Goal: Information Seeking & Learning: Find specific page/section

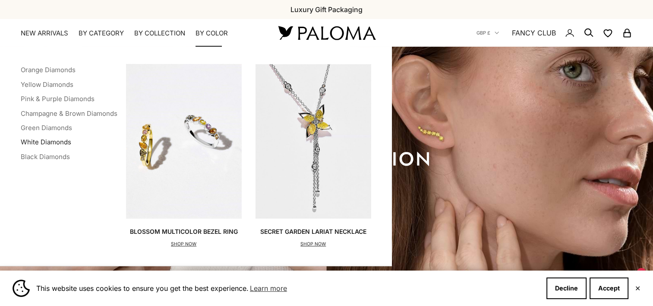
click at [53, 144] on link "White Diamonds" at bounding box center [46, 142] width 51 height 8
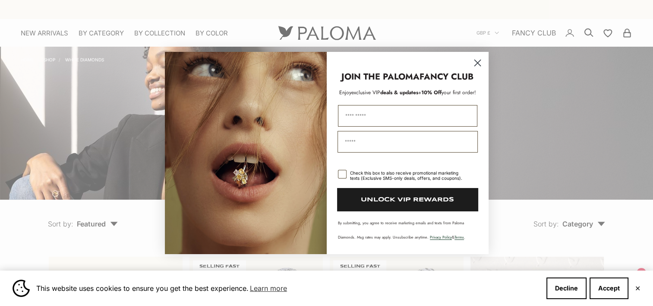
click at [479, 62] on circle "Close dialog" at bounding box center [477, 63] width 14 height 14
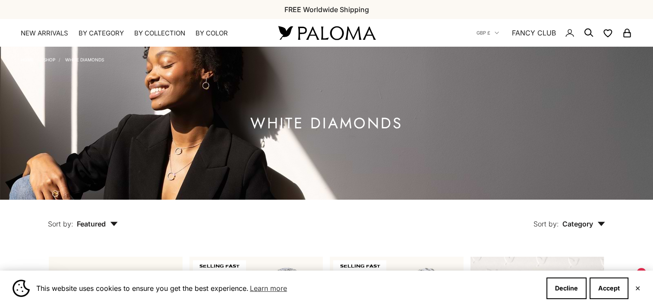
click at [586, 29] on circle "Secondary navigation" at bounding box center [588, 32] width 9 height 9
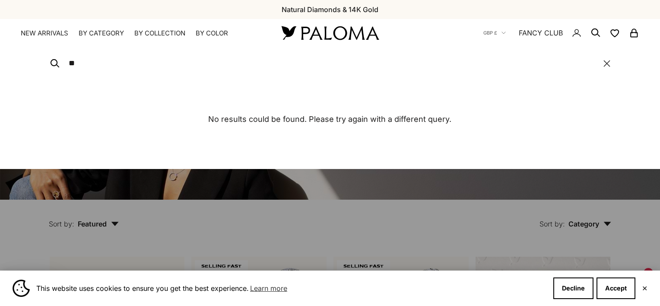
type input "*"
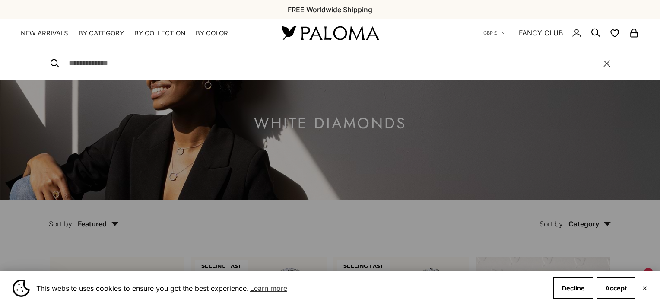
click at [316, 63] on input "Search" at bounding box center [332, 63] width 526 height 13
type input "*********"
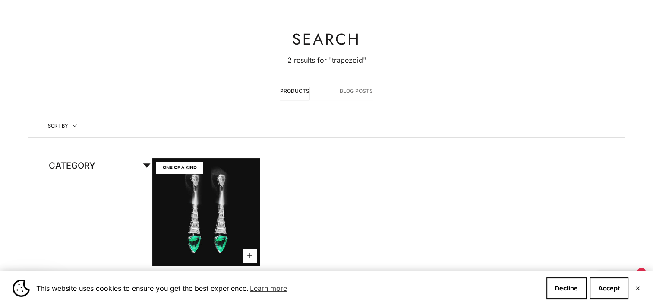
scroll to position [43, 0]
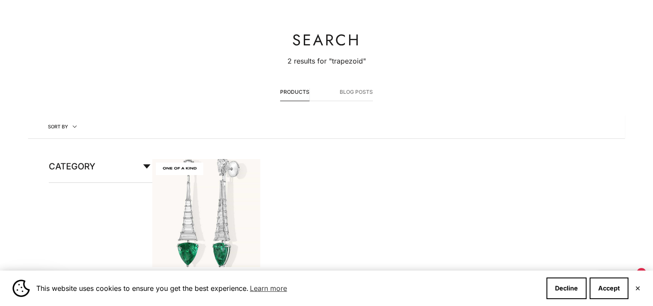
click at [351, 88] on button "Blog posts" at bounding box center [356, 94] width 33 height 13
